Goal: Information Seeking & Learning: Check status

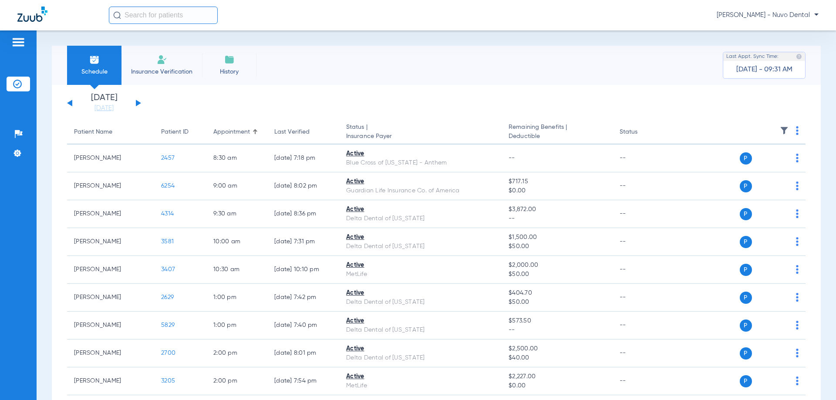
click at [156, 17] on input "text" at bounding box center [163, 15] width 109 height 17
drag, startPoint x: 165, startPoint y: 19, endPoint x: 78, endPoint y: 23, distance: 87.6
click at [78, 23] on div "[PERSON_NAME] No search results [PERSON_NAME] - Nuvo Dental" at bounding box center [418, 15] width 836 height 30
click at [151, 20] on input "bausa" at bounding box center [163, 15] width 109 height 17
click at [167, 13] on input "bausa" at bounding box center [163, 15] width 109 height 17
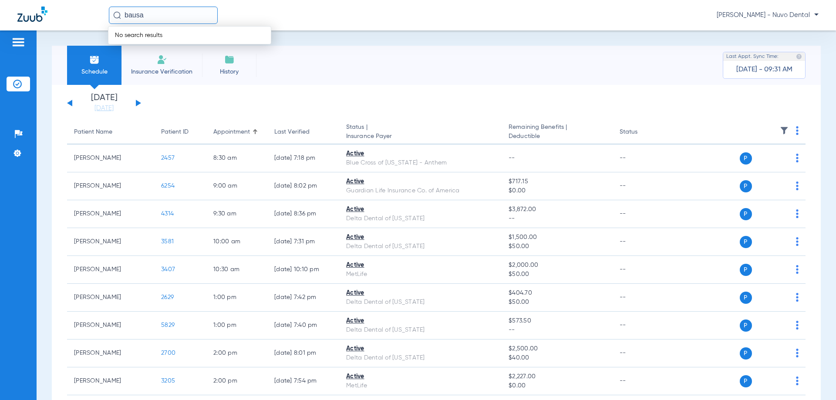
drag, startPoint x: 77, startPoint y: 8, endPoint x: 44, endPoint y: 4, distance: 32.9
click at [47, 5] on div "bausa No search results [PERSON_NAME] - Nuvo Dental" at bounding box center [418, 15] width 836 height 30
click at [181, 10] on input "Buasan" at bounding box center [163, 15] width 109 height 17
type input "Buasan"
click at [170, 46] on td "[PERSON_NAME]" at bounding box center [151, 47] width 87 height 12
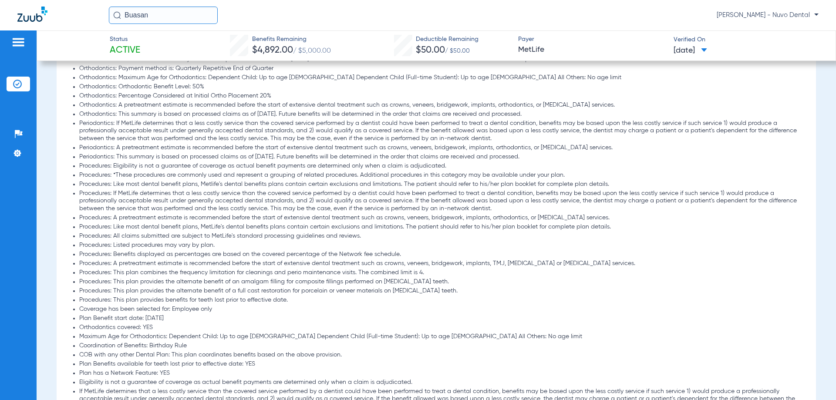
scroll to position [697, 0]
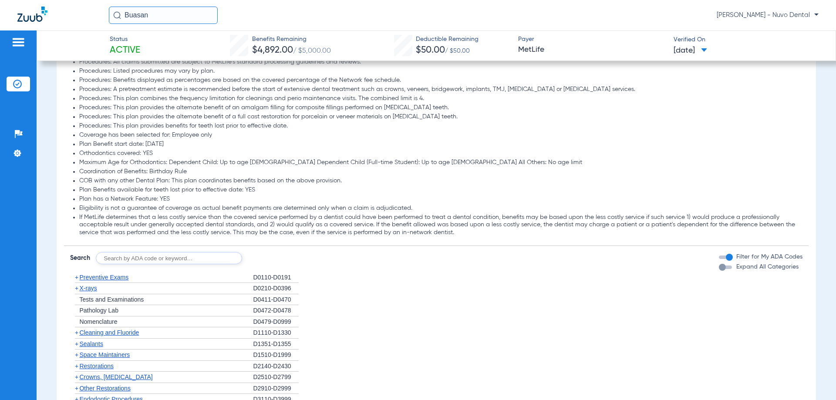
click at [140, 255] on input "text" at bounding box center [169, 258] width 146 height 12
type input "D0120, D1110, d1208"
click at [277, 261] on button "Search" at bounding box center [274, 258] width 34 height 12
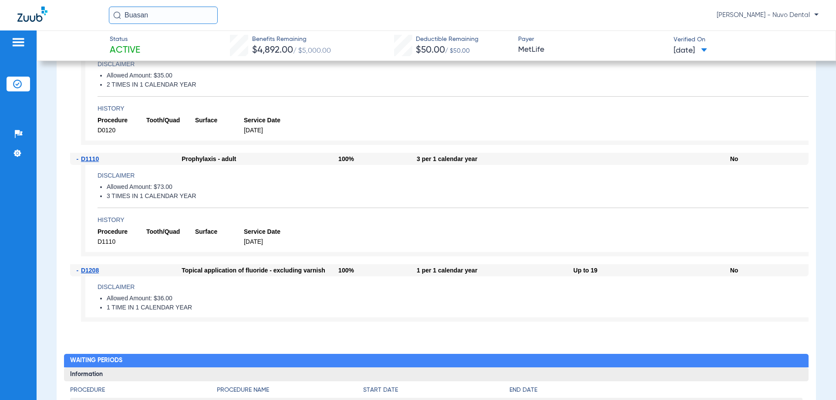
scroll to position [828, 0]
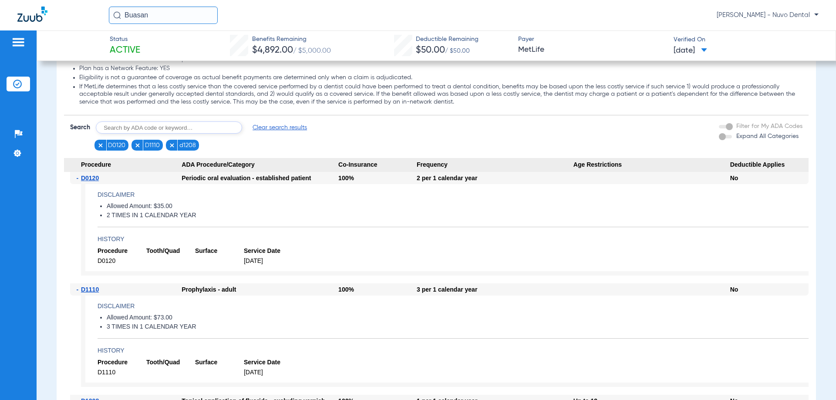
click at [160, 130] on input "text" at bounding box center [169, 128] width 146 height 12
type input "D8090, D9944"
click button "Search" at bounding box center [274, 128] width 34 height 12
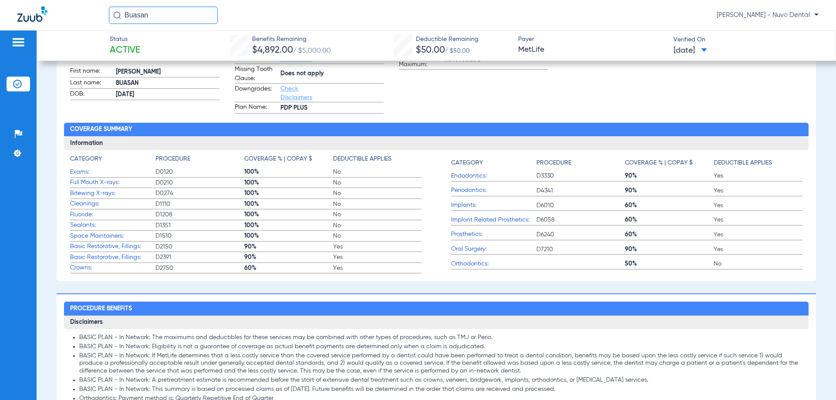
scroll to position [0, 0]
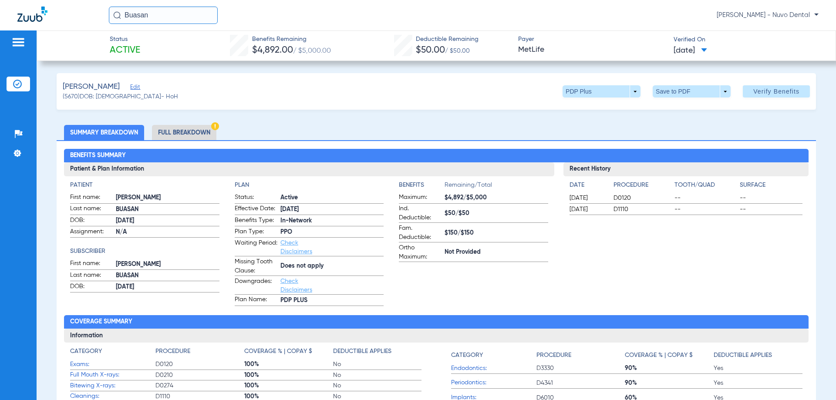
click at [267, 139] on ul "Summary Breakdown Full Breakdown" at bounding box center [437, 132] width 760 height 15
drag, startPoint x: 168, startPoint y: 18, endPoint x: 11, endPoint y: 25, distance: 157.0
click at [33, 25] on div "Buasan [PERSON_NAME] - Nuvo Dental" at bounding box center [418, 15] width 836 height 30
click at [158, 13] on input "[PERSON_NAME]" at bounding box center [163, 15] width 109 height 17
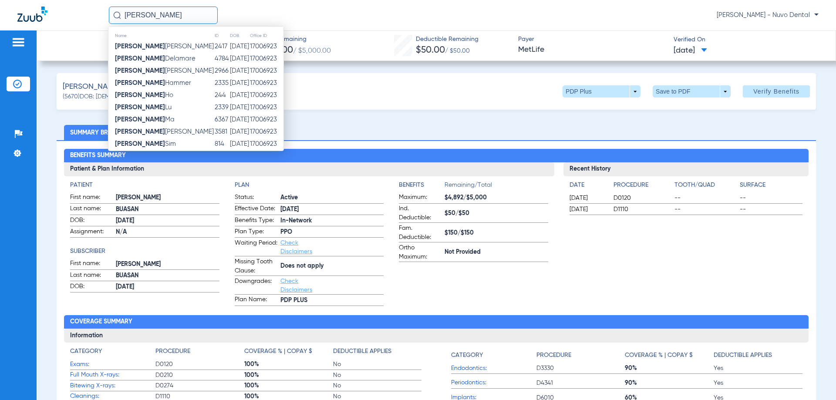
type input "[PERSON_NAME]"
click at [157, 130] on td "[PERSON_NAME]" at bounding box center [161, 132] width 106 height 12
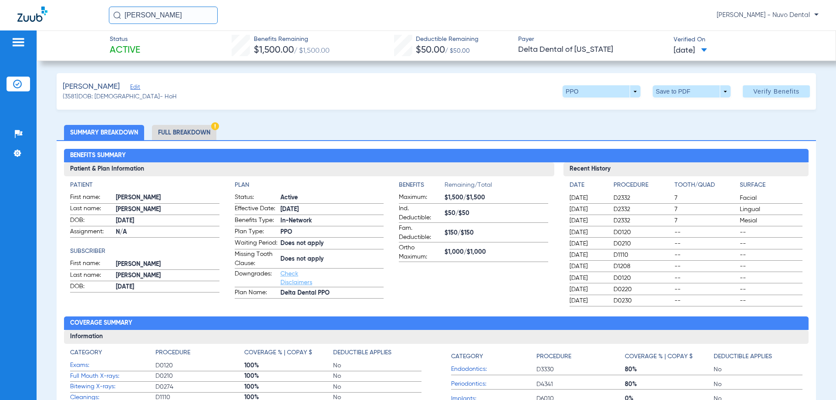
click at [191, 15] on input "[PERSON_NAME]" at bounding box center [163, 15] width 109 height 17
